Goal: Task Accomplishment & Management: Manage account settings

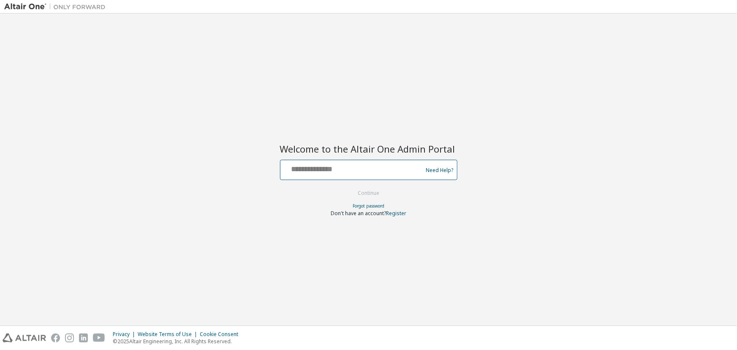
click at [304, 170] on input "text" at bounding box center [353, 168] width 138 height 12
click at [297, 169] on input "text" at bounding box center [353, 168] width 138 height 12
click at [290, 174] on input "text" at bounding box center [353, 168] width 138 height 12
type input "**********"
click at [360, 195] on button "Continue" at bounding box center [368, 193] width 39 height 13
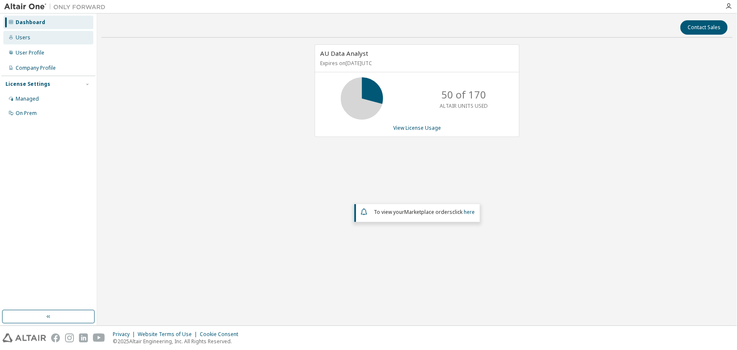
click at [24, 41] on div "Users" at bounding box center [48, 38] width 90 height 14
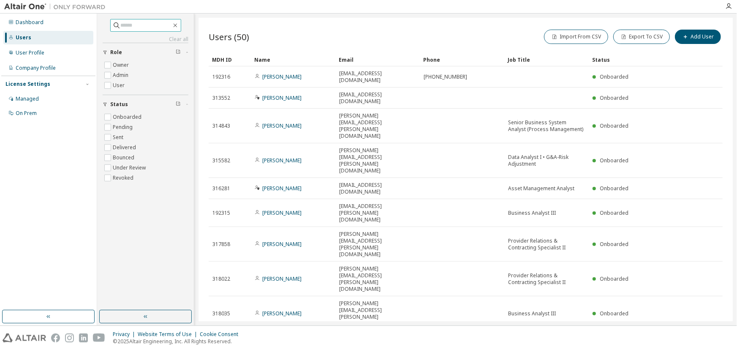
click at [136, 21] on input "text" at bounding box center [146, 25] width 51 height 8
type input "*******"
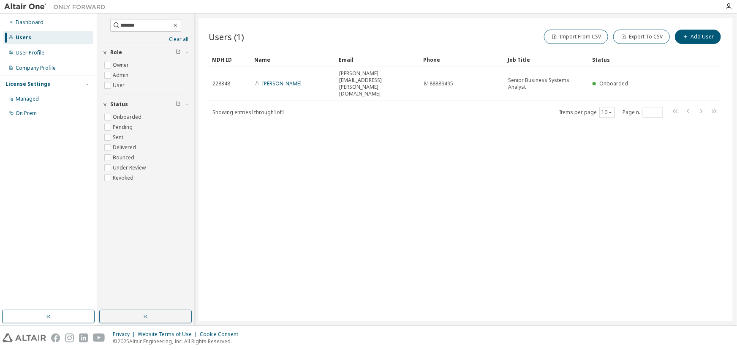
drag, startPoint x: 279, startPoint y: 72, endPoint x: 473, endPoint y: 107, distance: 196.9
click at [279, 72] on td "[PERSON_NAME]" at bounding box center [293, 83] width 84 height 35
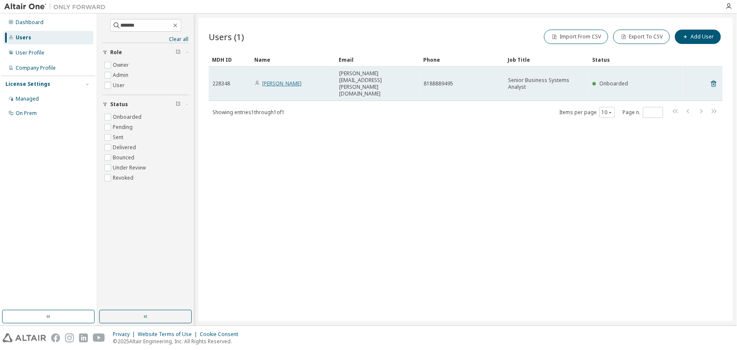
click at [290, 80] on link "[PERSON_NAME]" at bounding box center [281, 83] width 39 height 7
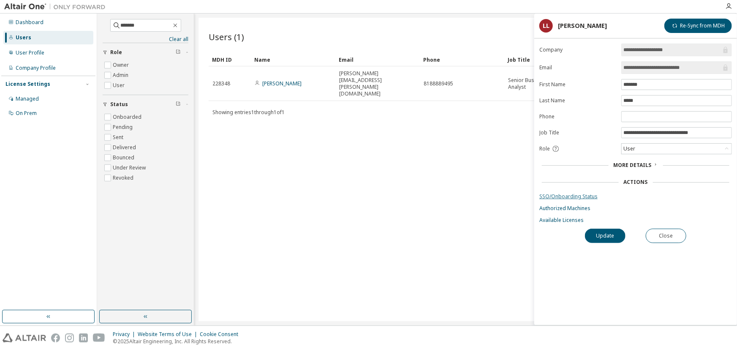
click at [556, 195] on link "SSO/Onboarding Status" at bounding box center [635, 196] width 193 height 7
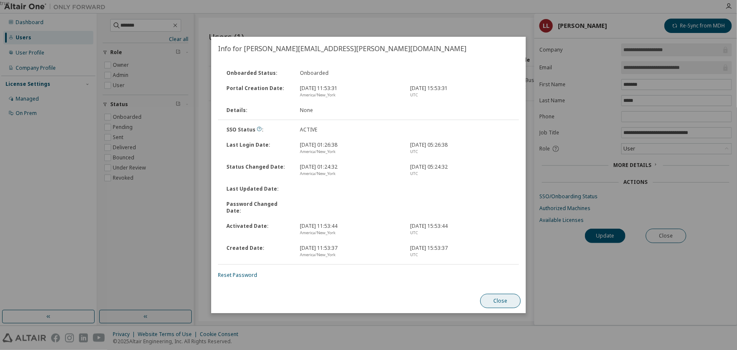
click at [493, 301] on button "Close" at bounding box center [500, 300] width 41 height 14
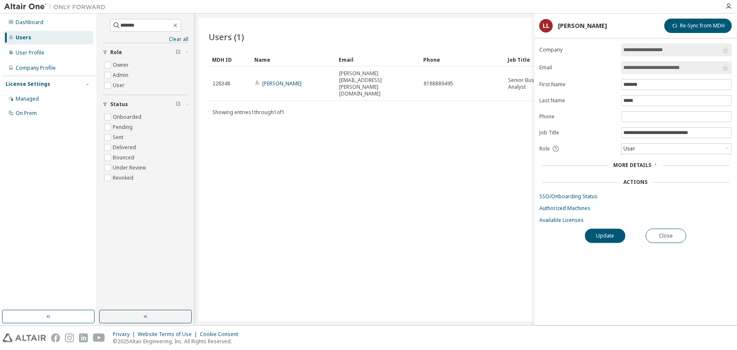
click at [652, 160] on div "More Details" at bounding box center [635, 165] width 193 height 12
